Goal: Task Accomplishment & Management: Use online tool/utility

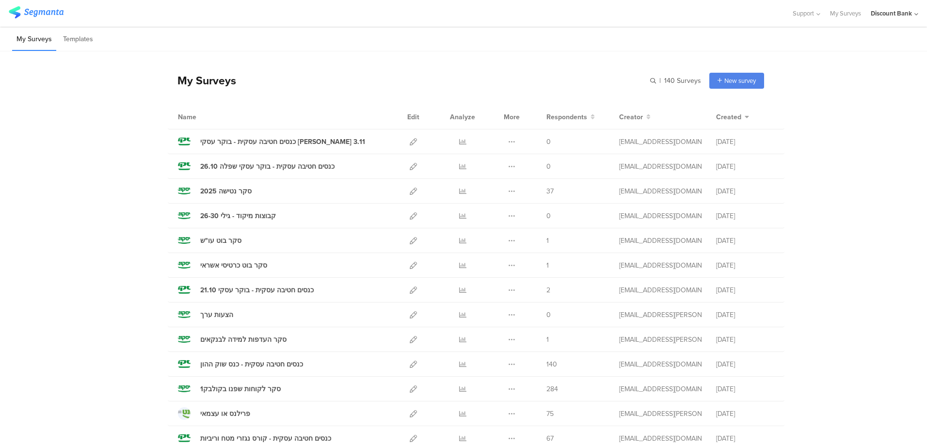
click at [547, 190] on span "37" at bounding box center [549, 191] width 7 height 10
click at [459, 191] on icon at bounding box center [462, 191] width 7 height 7
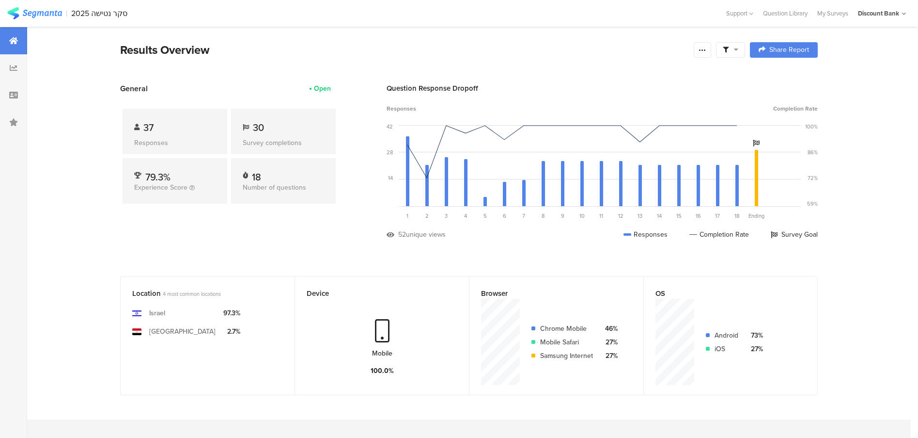
click at [711, 51] on div at bounding box center [702, 50] width 17 height 16
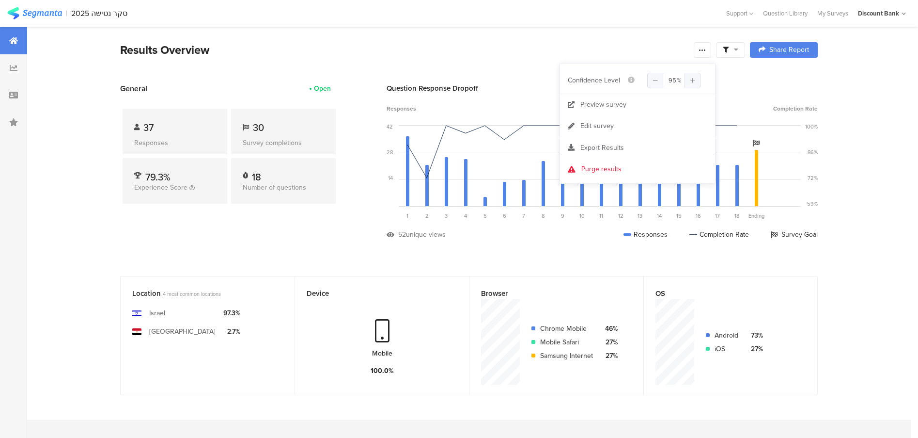
click at [635, 150] on div "Export Results" at bounding box center [637, 148] width 155 height 10
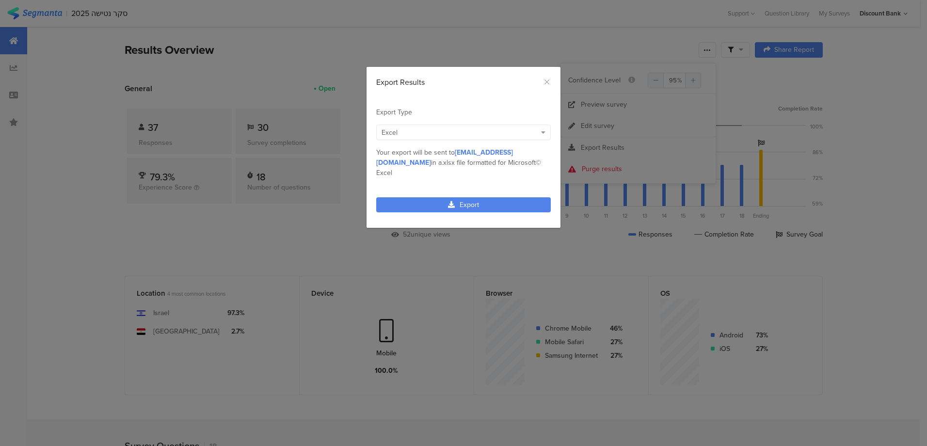
click at [493, 197] on link "Export" at bounding box center [463, 204] width 174 height 15
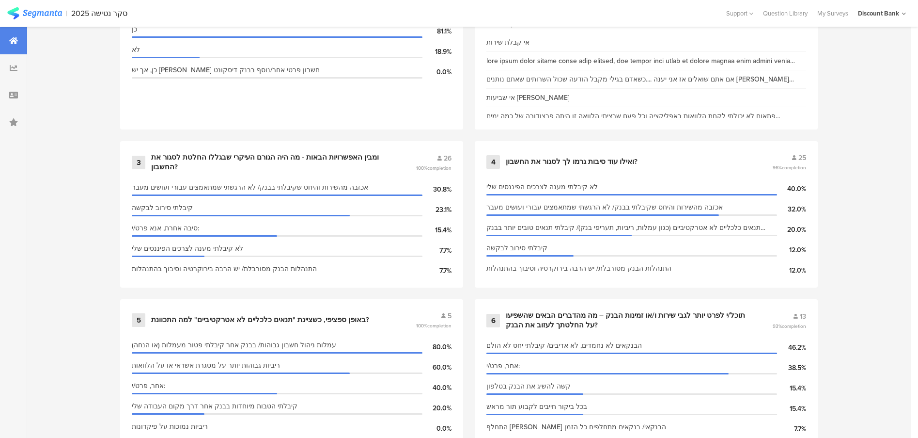
scroll to position [1443, 0]
